Goal: Task Accomplishment & Management: Complete application form

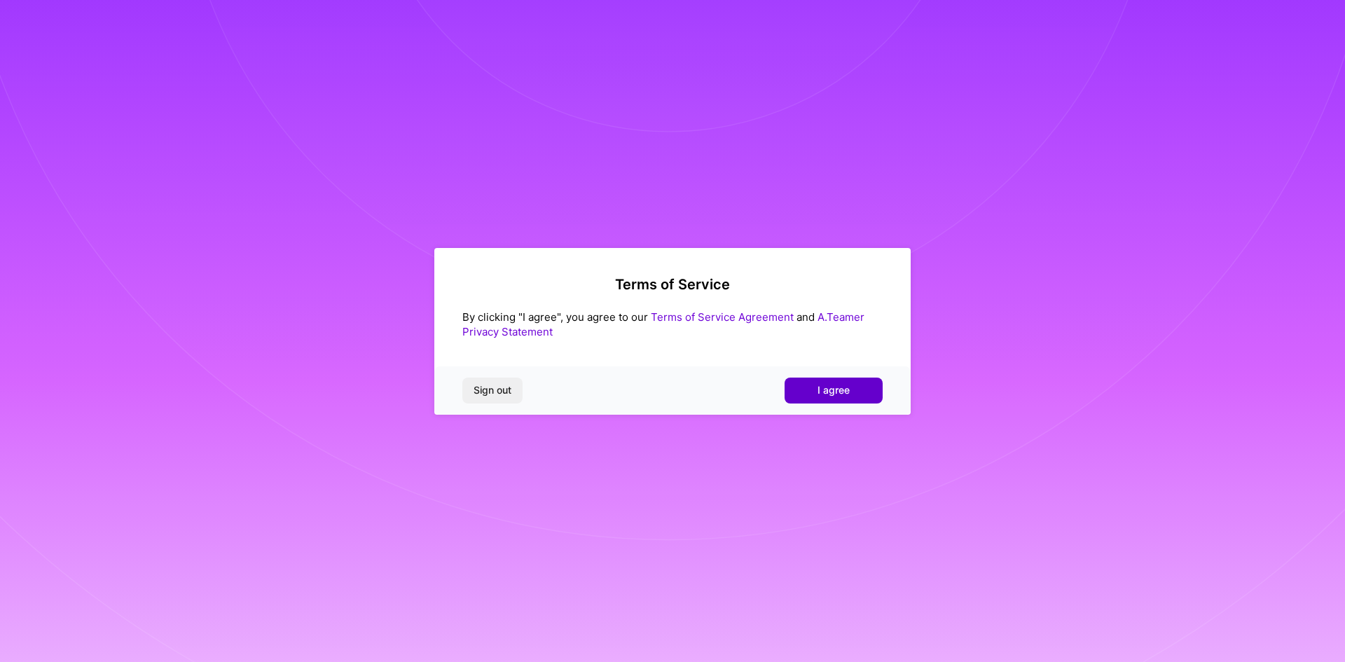
click at [844, 389] on span "I agree" at bounding box center [833, 390] width 32 height 14
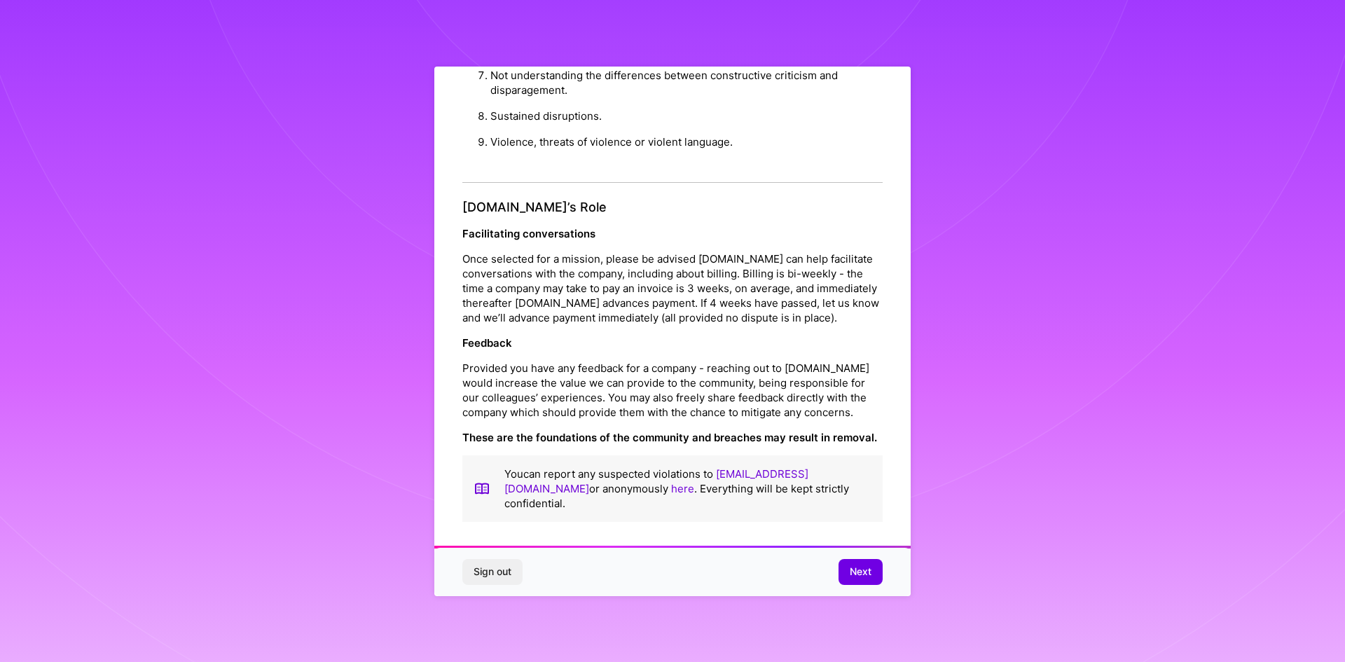
scroll to position [6, 0]
click at [862, 577] on span "Next" at bounding box center [861, 572] width 22 height 14
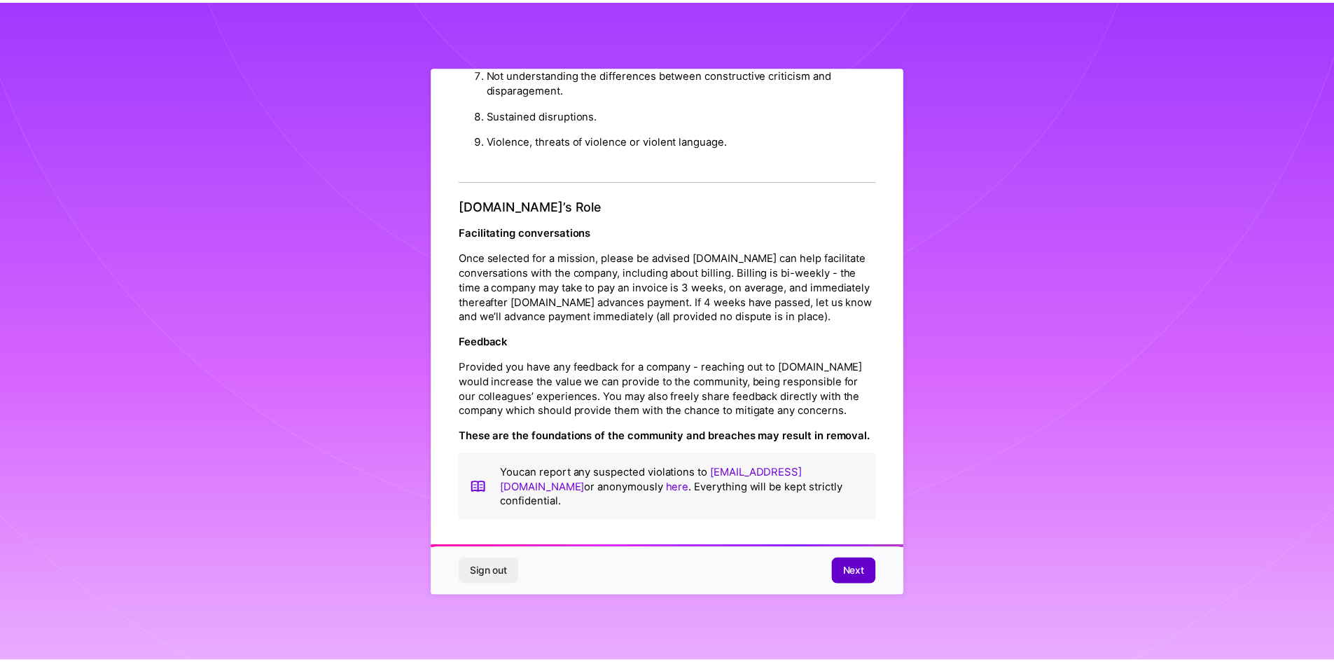
scroll to position [0, 0]
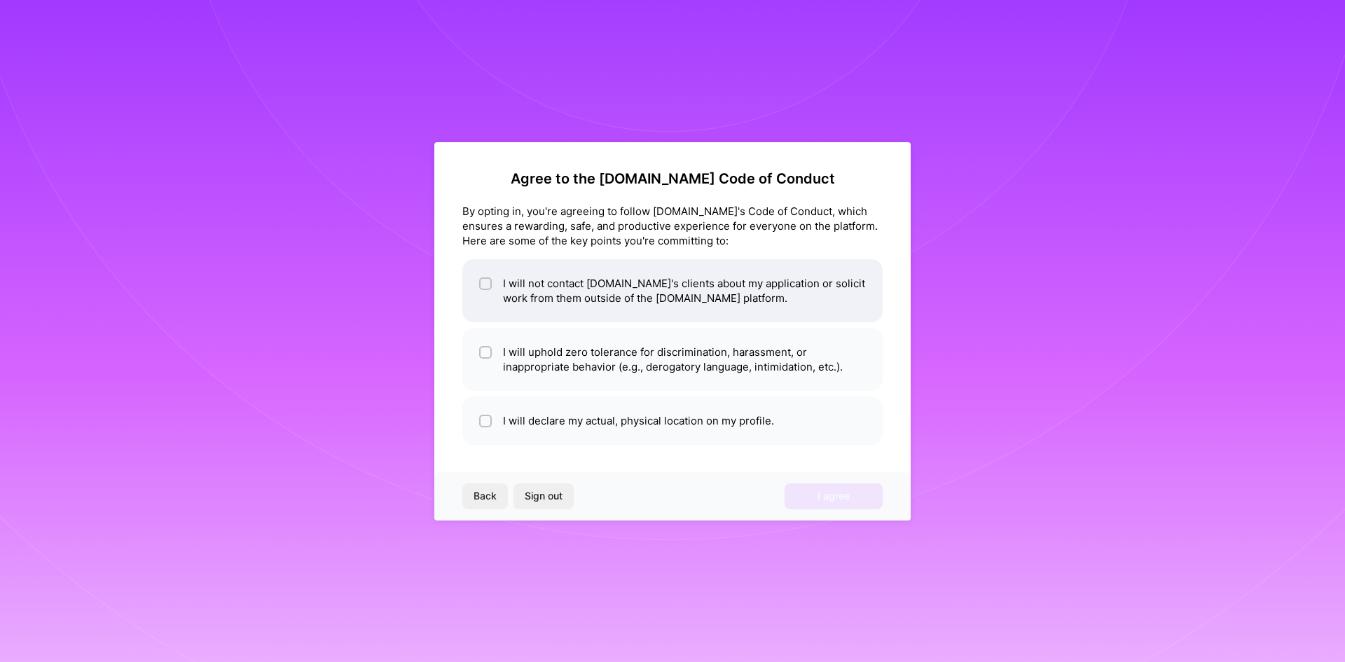
click at [486, 282] on input "checkbox" at bounding box center [487, 284] width 10 height 10
checkbox input "true"
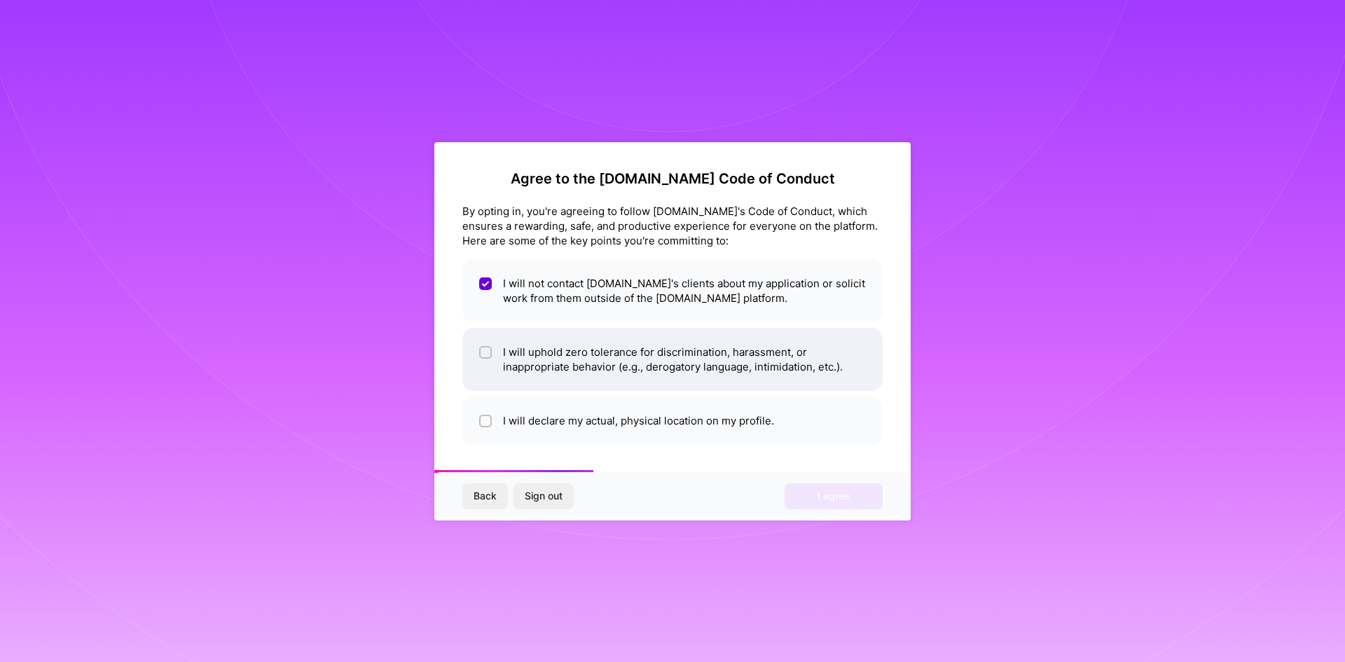
click at [487, 357] on span at bounding box center [485, 359] width 13 height 29
checkbox input "true"
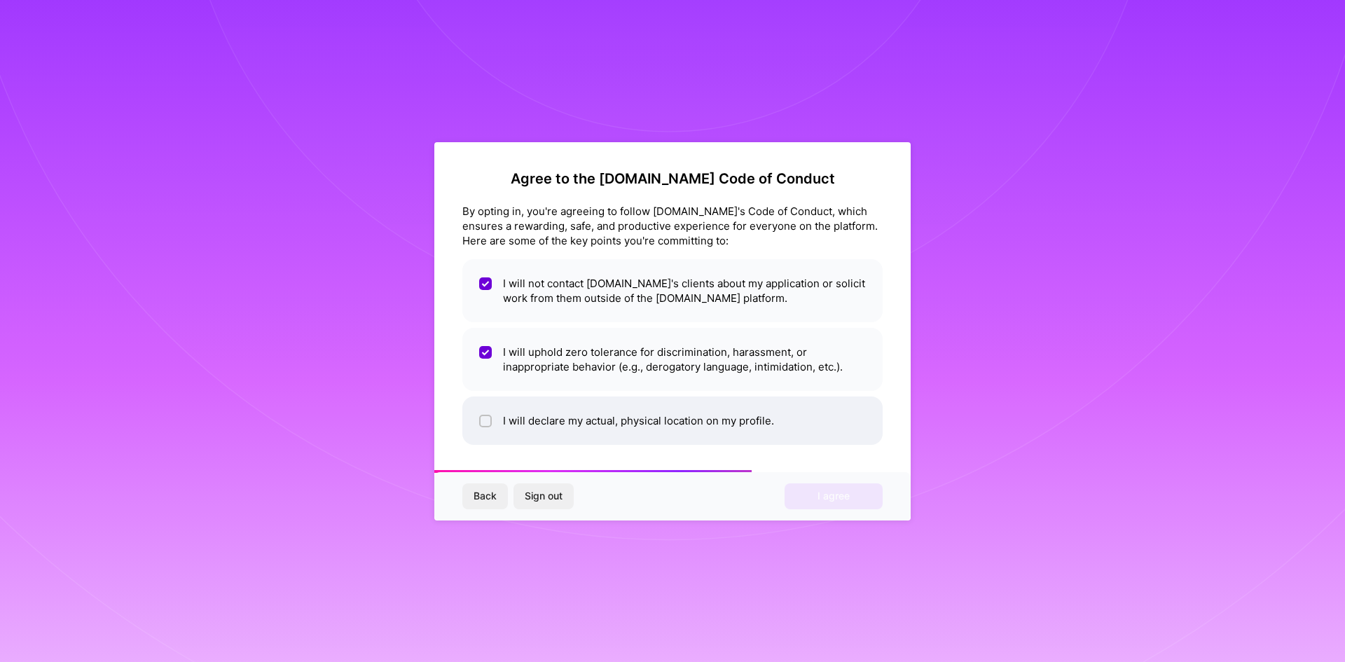
click at [489, 420] on input "checkbox" at bounding box center [487, 422] width 10 height 10
checkbox input "true"
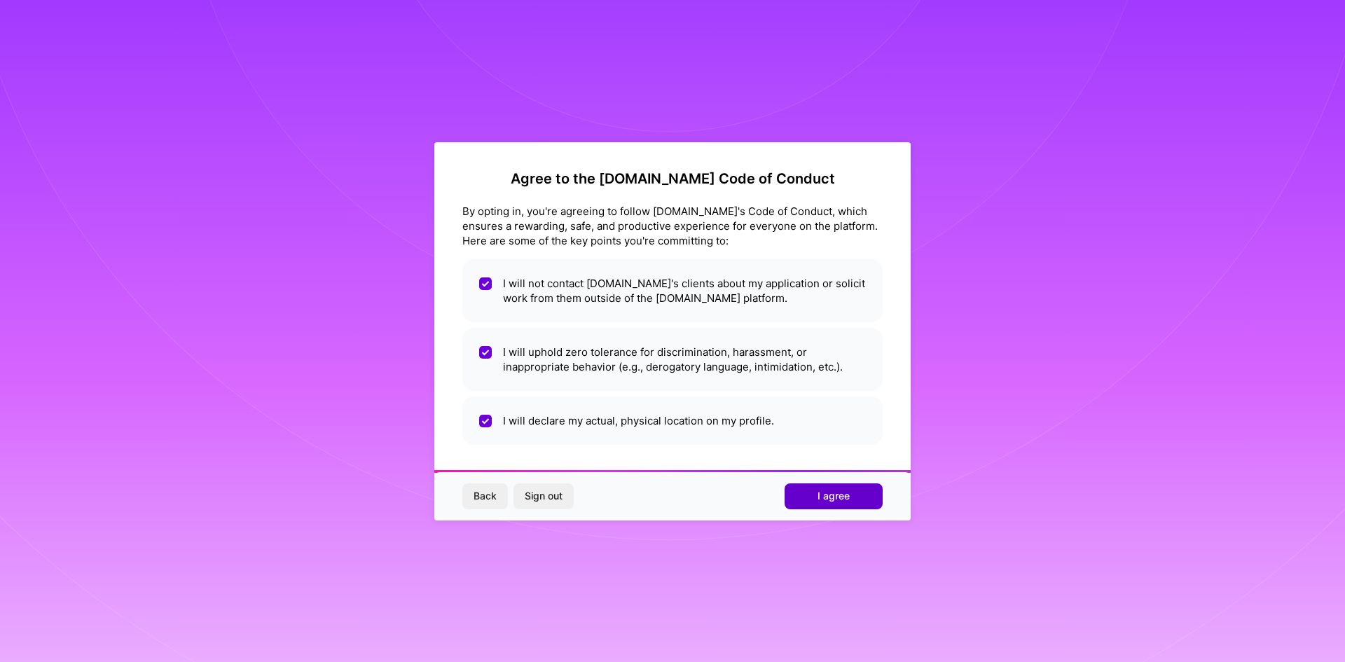
click at [856, 497] on button "I agree" at bounding box center [833, 495] width 98 height 25
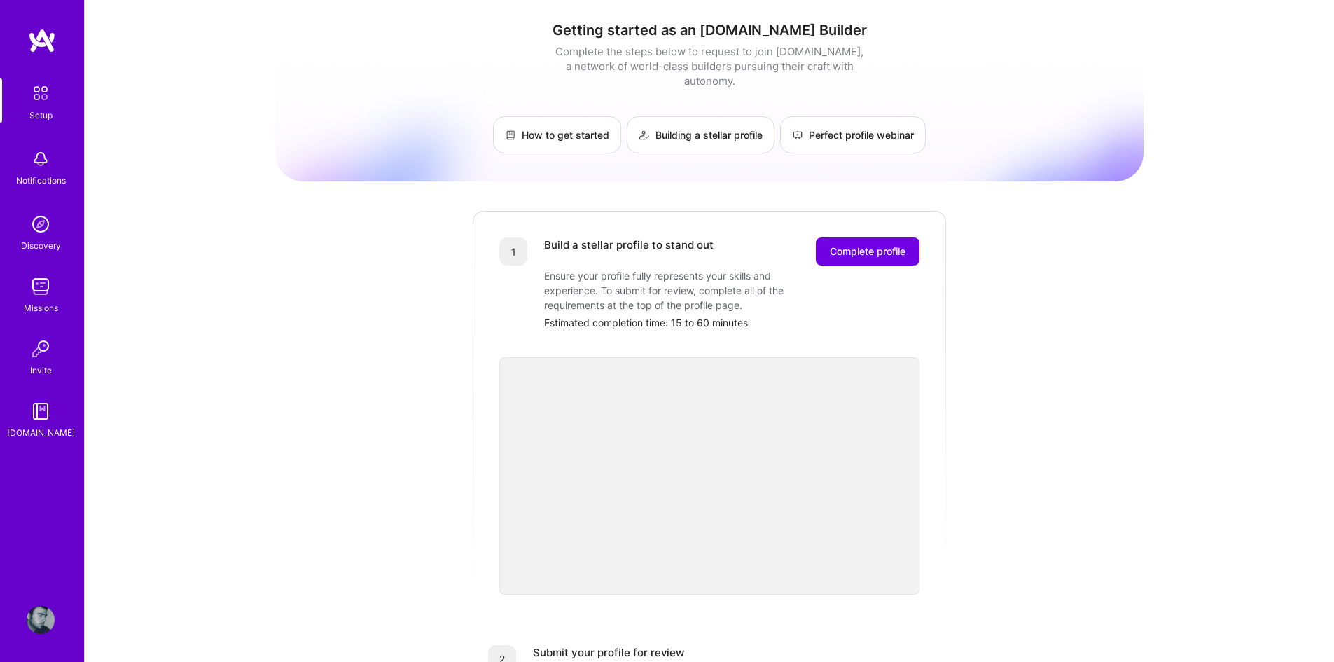
click at [155, 380] on div "Getting started as an [DOMAIN_NAME] Builder Complete the steps below to request…" at bounding box center [710, 547] width 1250 height 1094
